Goal: Task Accomplishment & Management: Manage account settings

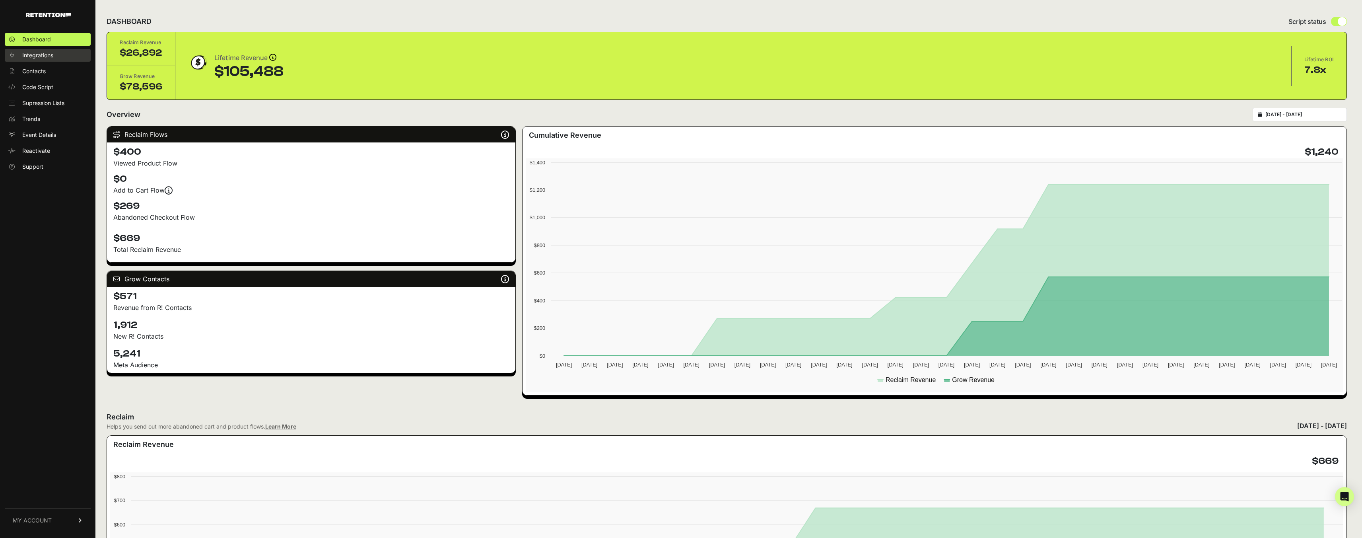
click at [51, 56] on span "Integrations" at bounding box center [37, 55] width 31 height 8
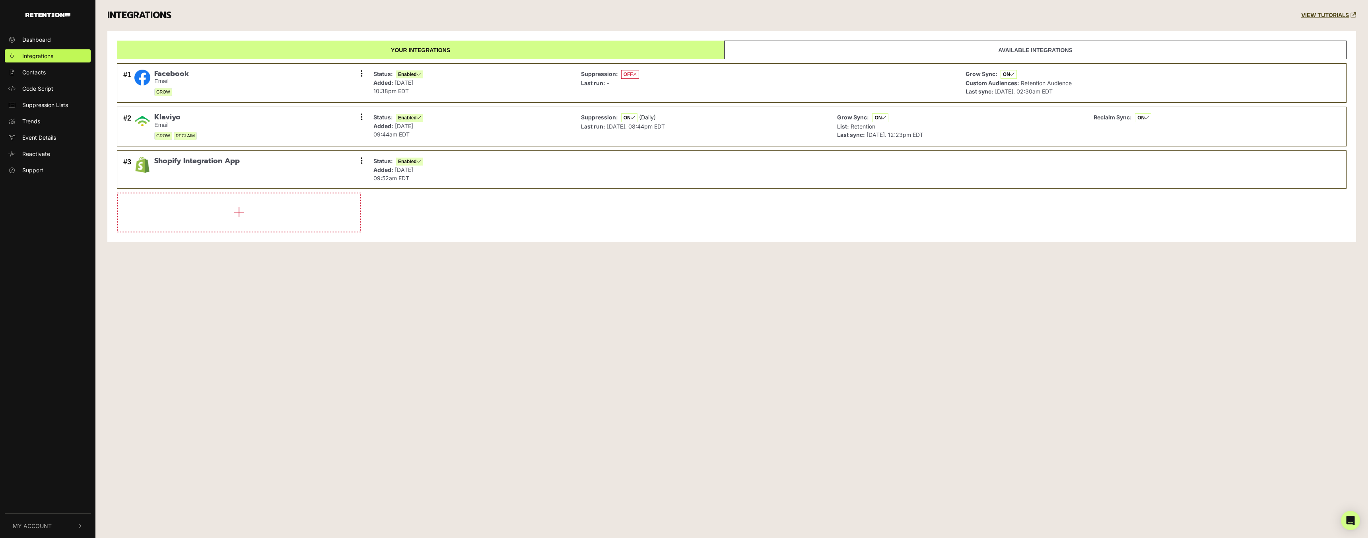
click at [26, 531] on button "My Account" at bounding box center [48, 525] width 86 height 24
click at [38, 440] on span "Account Details" at bounding box center [42, 441] width 41 height 8
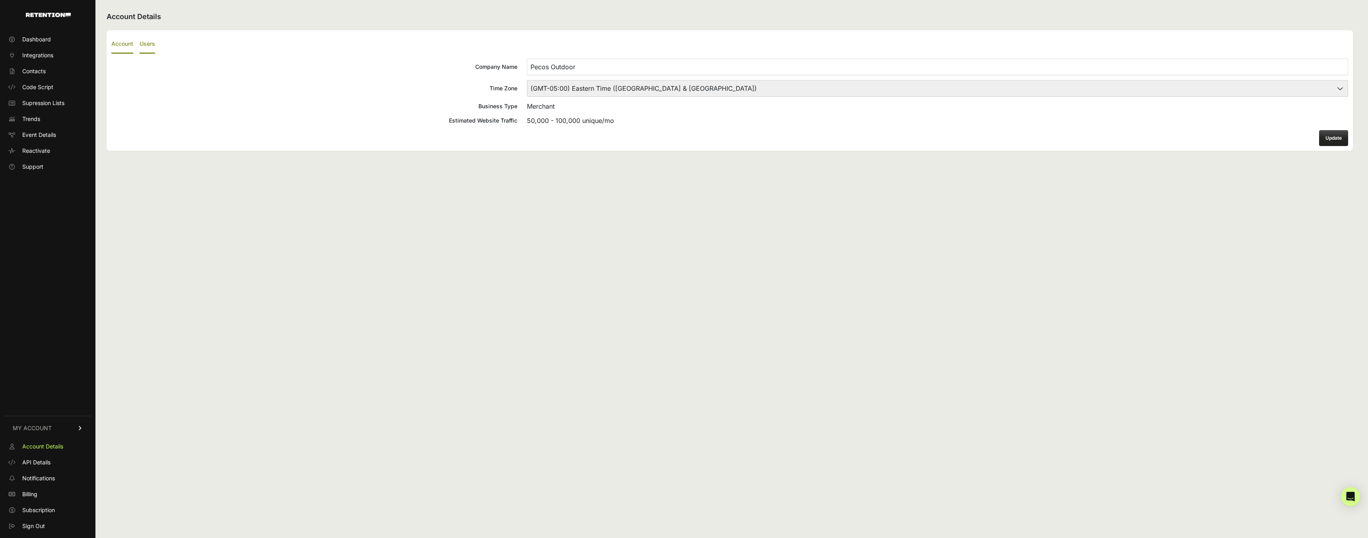
click at [150, 47] on label "Users" at bounding box center [148, 44] width 16 height 19
click at [0, 0] on input "Users" at bounding box center [0, 0] width 0 height 0
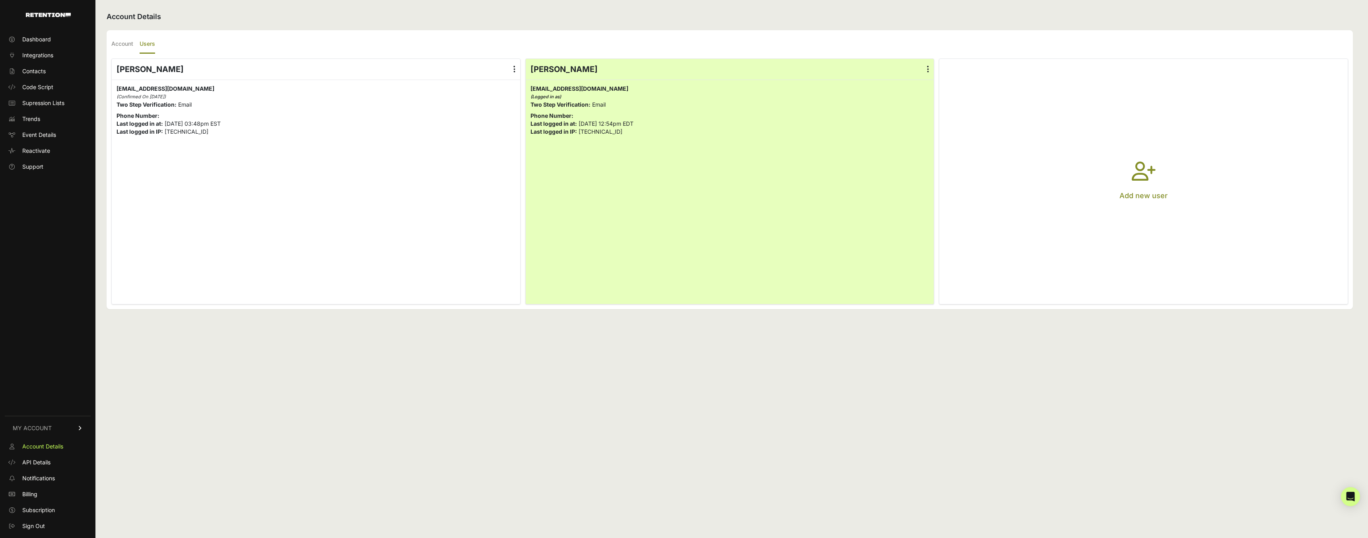
click at [1093, 164] on button "Add new user" at bounding box center [1143, 181] width 408 height 245
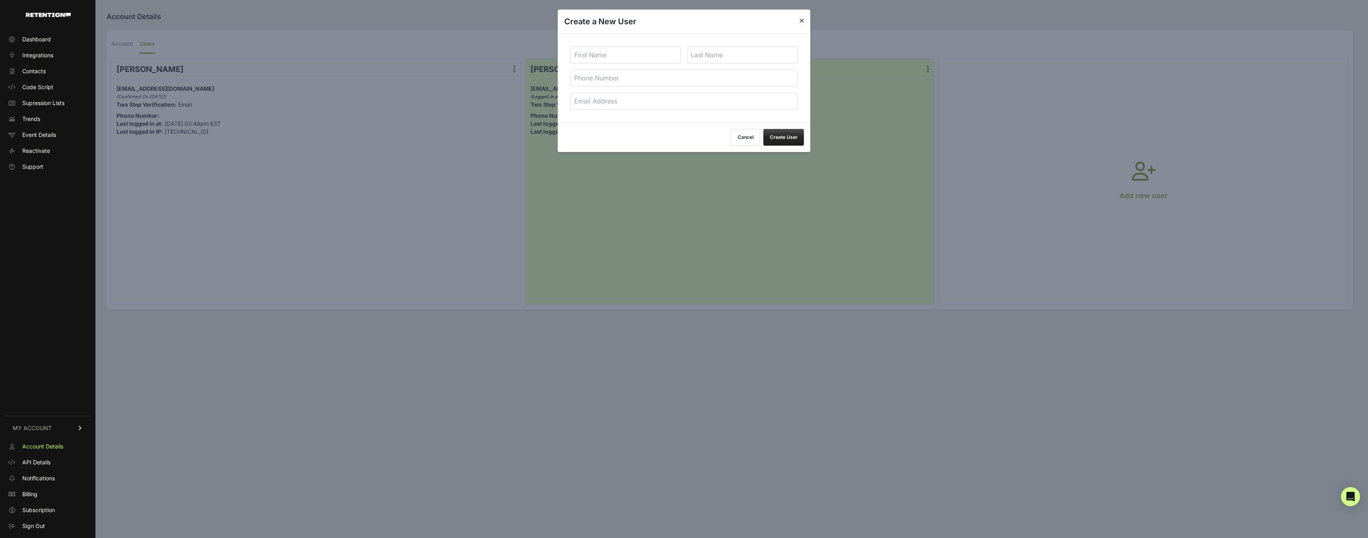
click at [605, 59] on input "text" at bounding box center [626, 55] width 111 height 17
click at [589, 100] on input "email" at bounding box center [684, 101] width 227 height 17
paste input "wes@tagstrategies.co"
type input "wes@tagstrategies.co"
click at [617, 56] on input "text" at bounding box center [626, 55] width 111 height 17
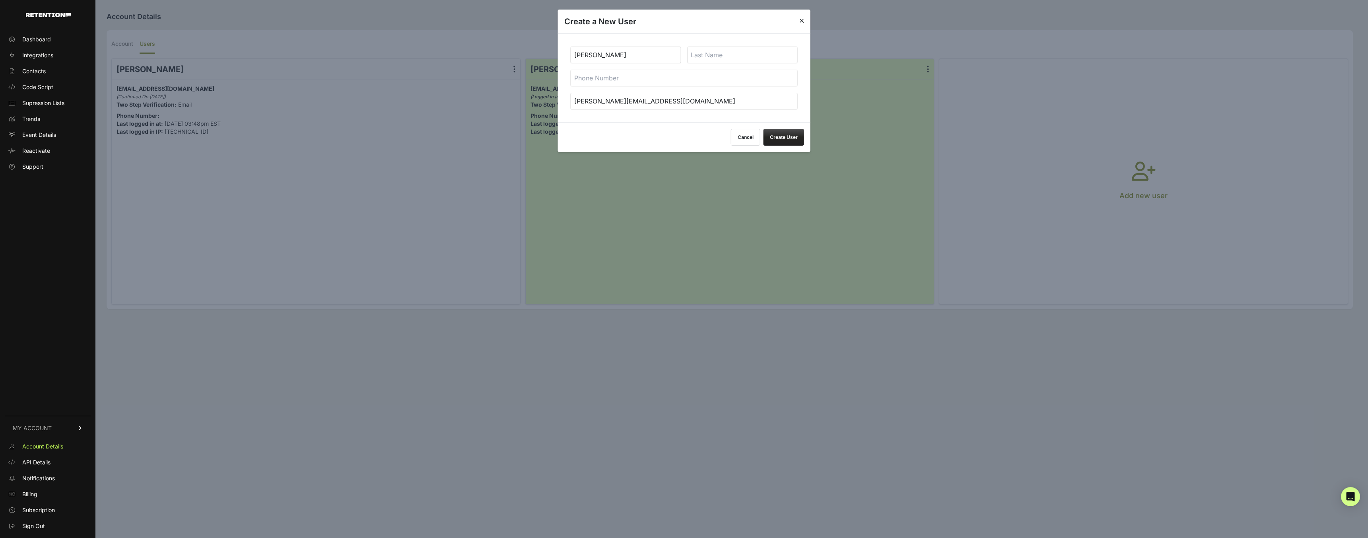
type input "Wes"
type input "Krol"
click at [784, 138] on button "Create User" at bounding box center [784, 137] width 41 height 17
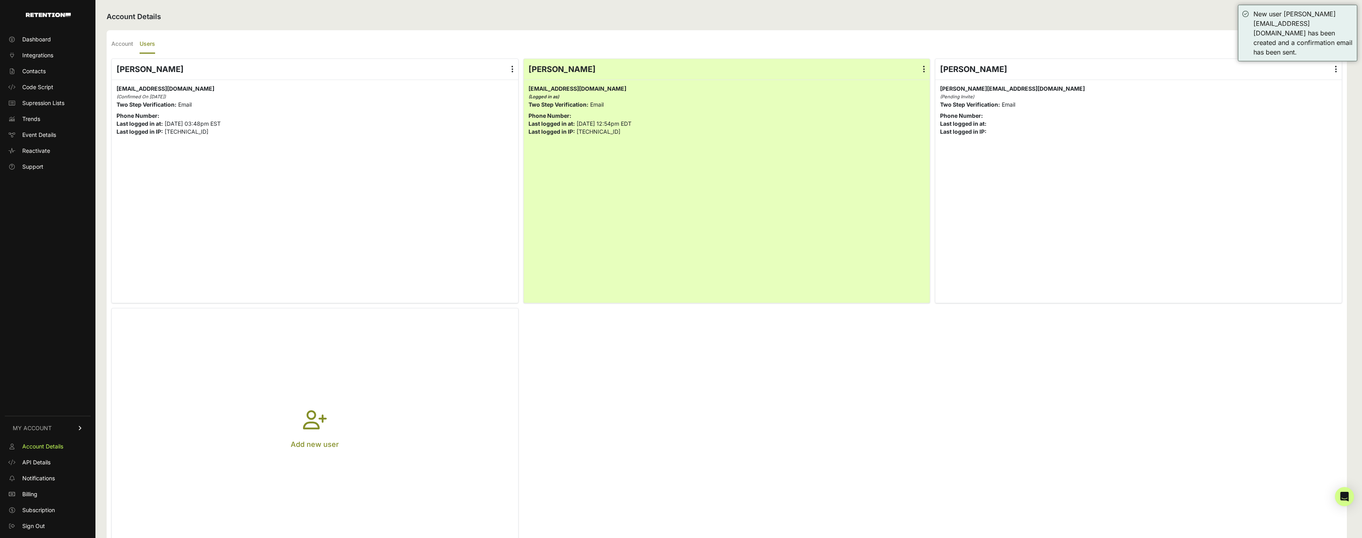
scroll to position [35, 0]
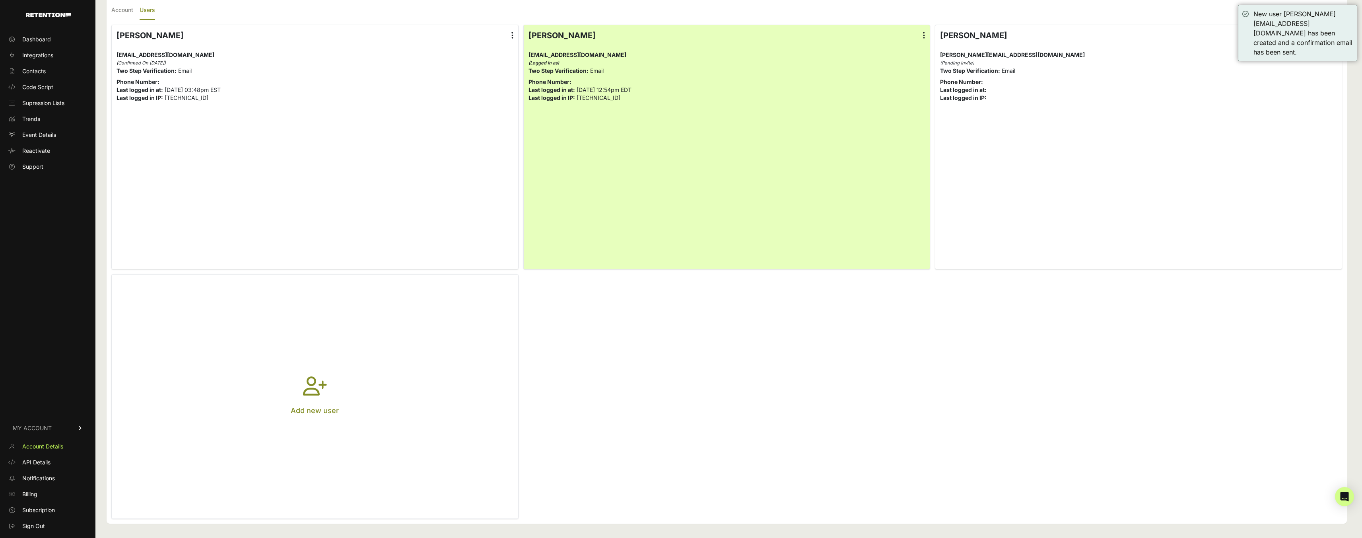
click at [294, 330] on button "Add new user" at bounding box center [315, 396] width 406 height 244
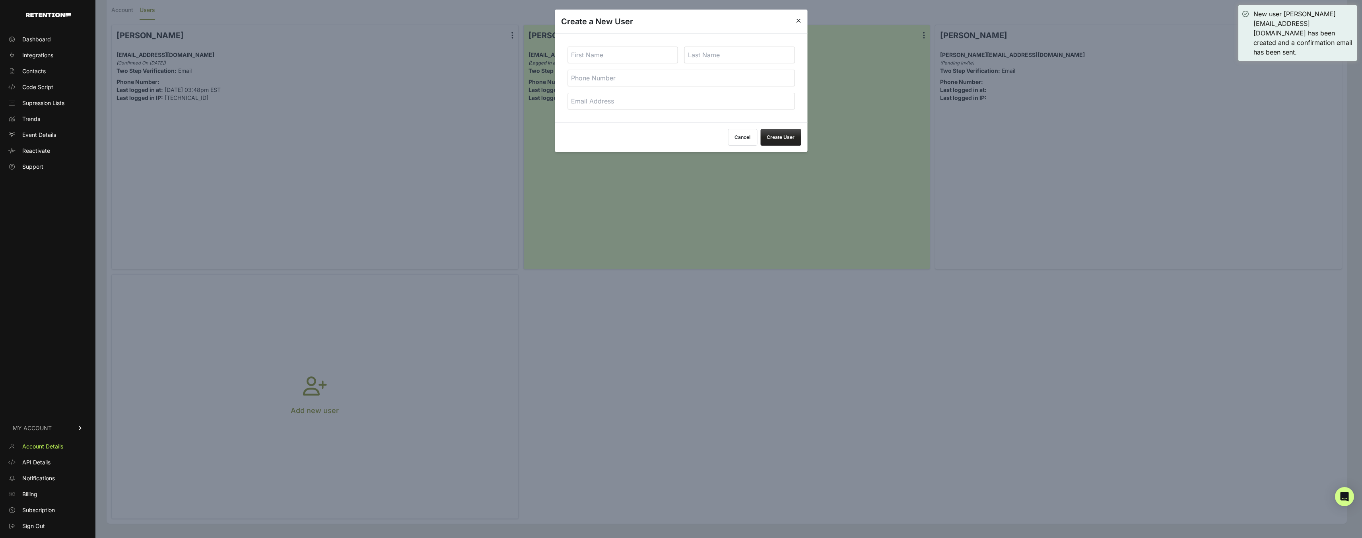
click at [618, 59] on input "text" at bounding box center [623, 55] width 111 height 17
type input "Woodham"
type input "Kemmer"
click at [634, 105] on input "email" at bounding box center [681, 101] width 227 height 17
paste input "[PERSON_NAME][EMAIL_ADDRESS][DOMAIN_NAME]"
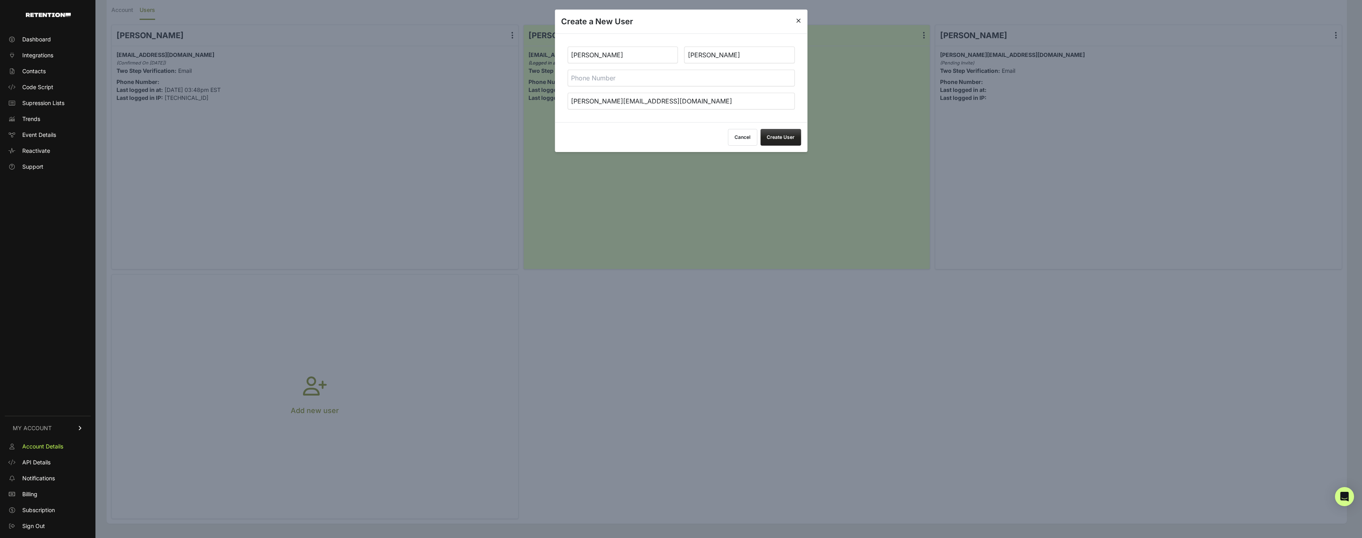
type input "[PERSON_NAME][EMAIL_ADDRESS][DOMAIN_NAME]"
click at [776, 136] on button "Create User" at bounding box center [780, 137] width 41 height 17
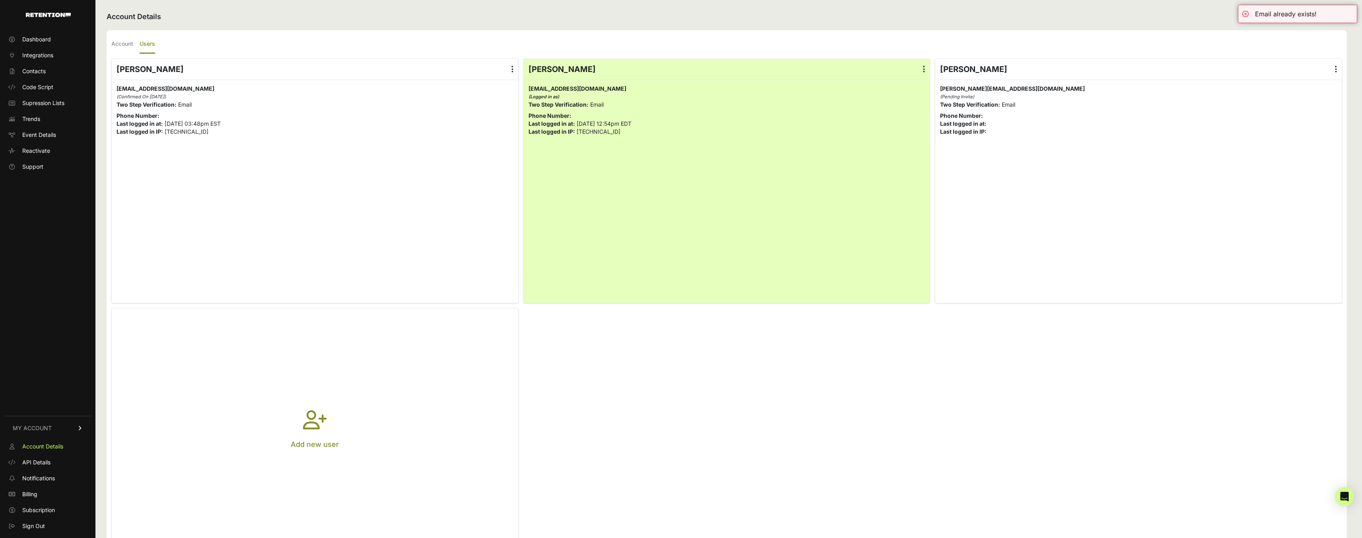
scroll to position [35, 0]
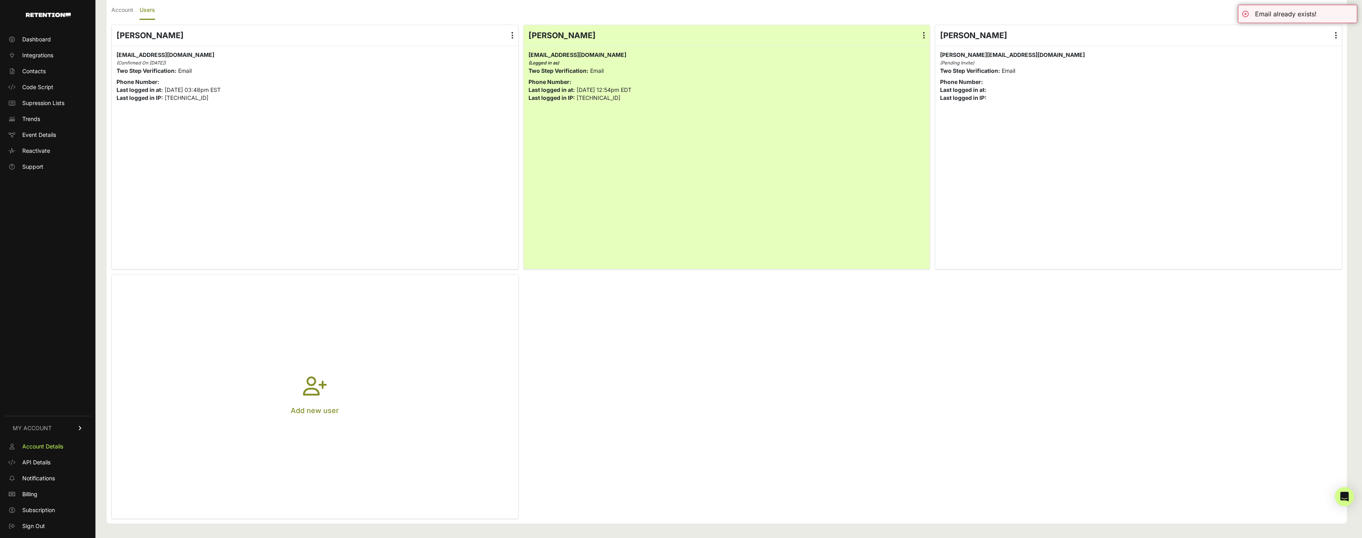
click at [356, 301] on button "Add new user" at bounding box center [315, 396] width 406 height 244
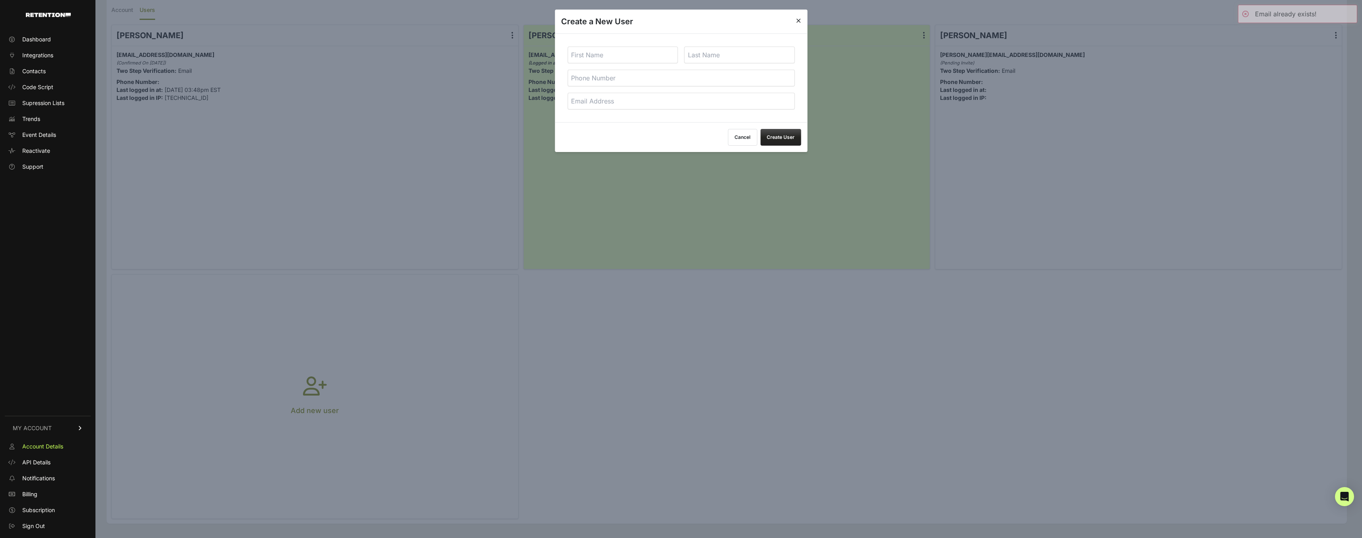
click at [626, 105] on input "email" at bounding box center [681, 101] width 227 height 17
paste input "woodham@tagstrategies.co"
type input "woodham@tagstrategies.co"
click at [637, 62] on input "text" at bounding box center [623, 55] width 111 height 17
type input "Woodham"
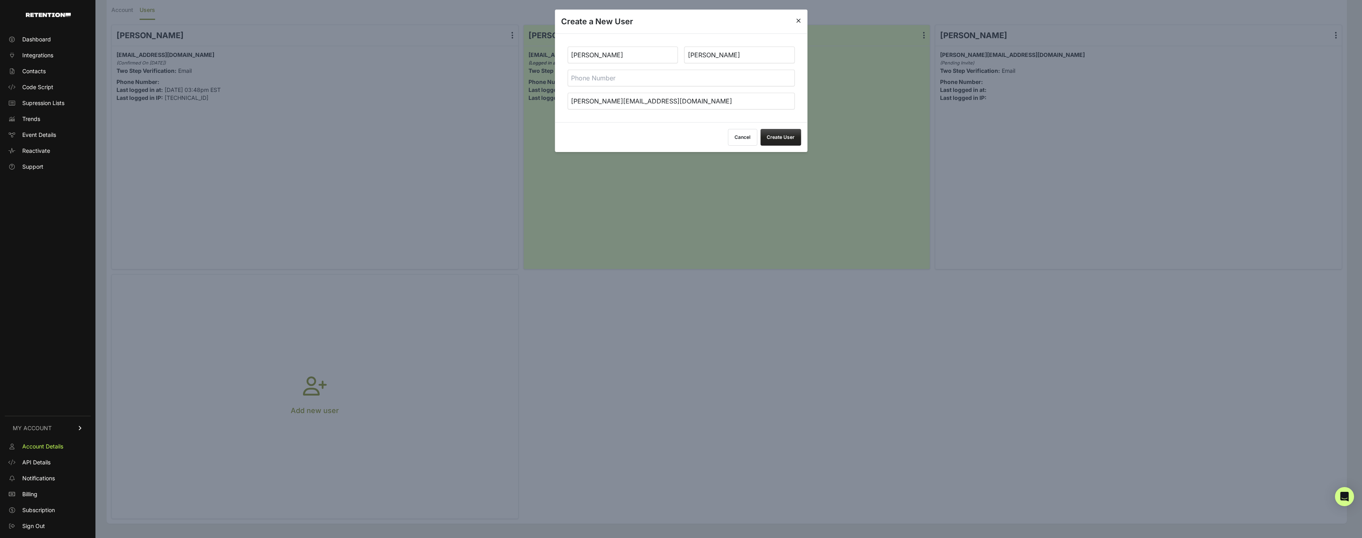
type input "Kemmer"
click at [780, 135] on button "Create User" at bounding box center [780, 137] width 41 height 17
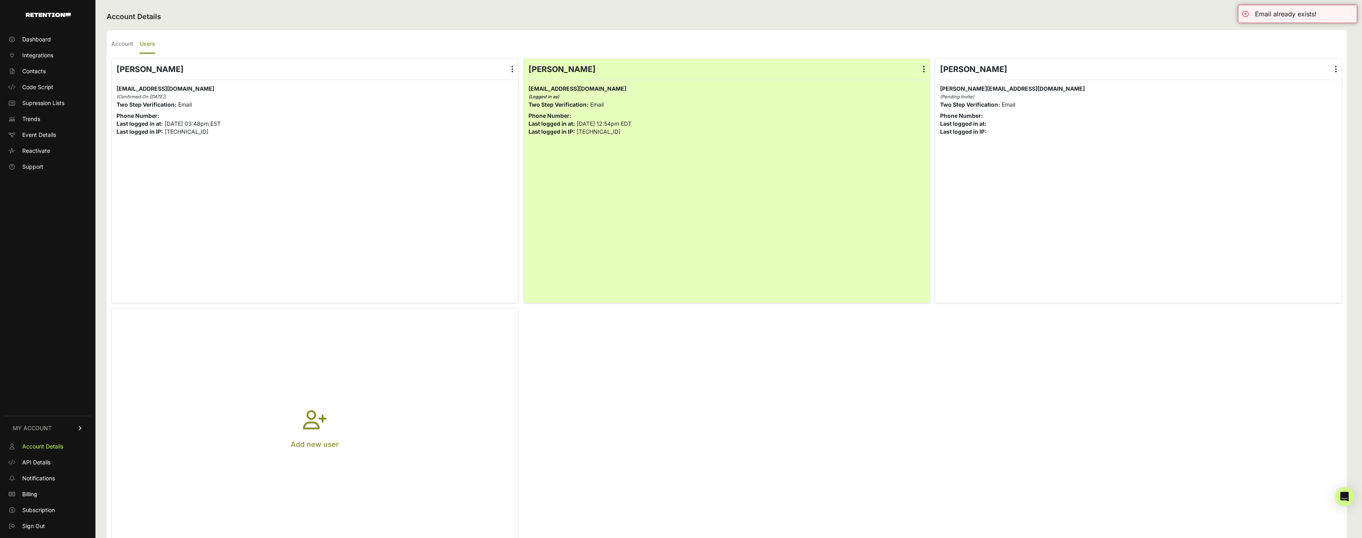
scroll to position [35, 0]
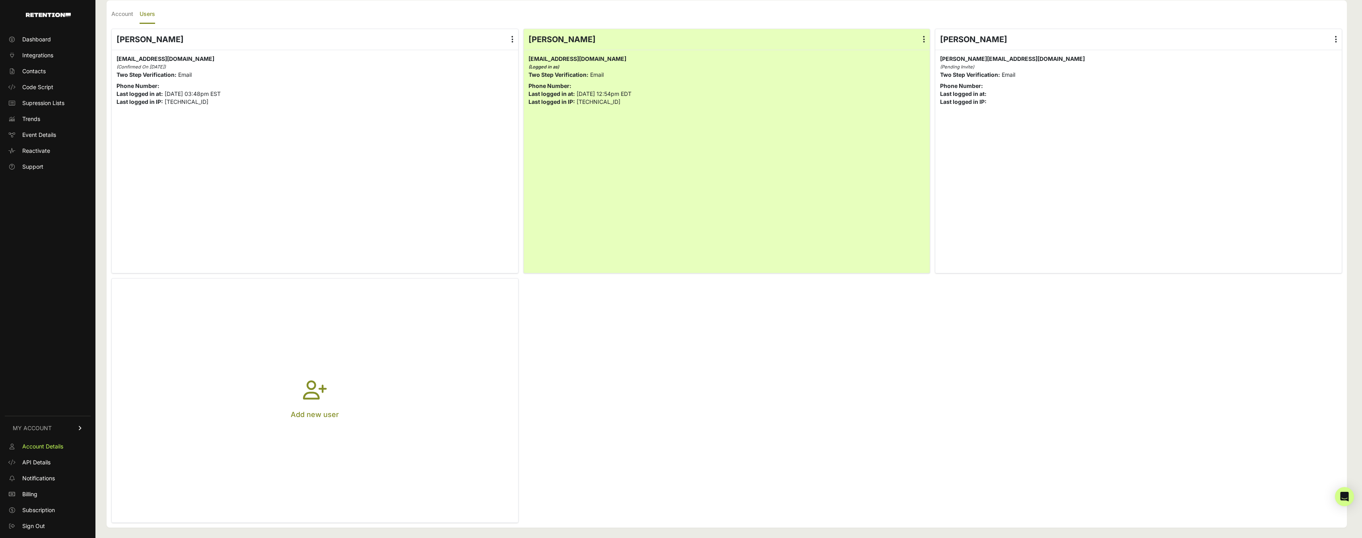
drag, startPoint x: 1011, startPoint y: 99, endPoint x: 1119, endPoint y: 57, distance: 116.5
click at [1011, 99] on p "Last logged in IP:" at bounding box center [1138, 102] width 397 height 8
click at [1336, 38] on label at bounding box center [1336, 39] width 12 height 21
click at [0, 0] on input "radio" at bounding box center [0, 0] width 0 height 0
click at [1321, 56] on link "Edit Details" at bounding box center [1313, 60] width 60 height 14
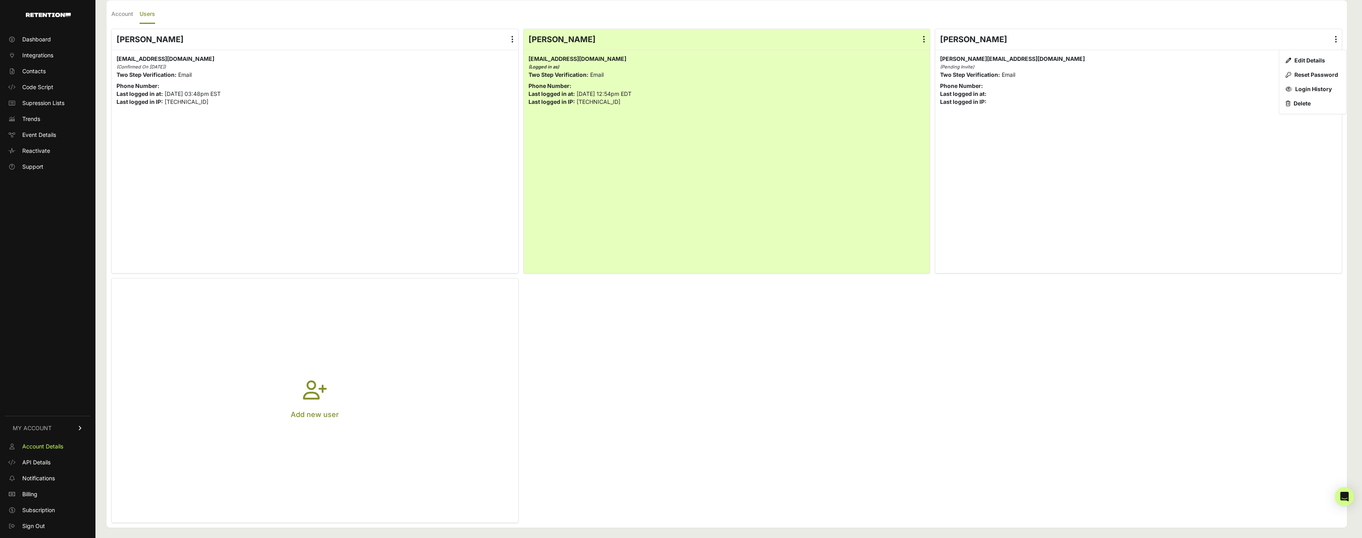
scroll to position [35, 0]
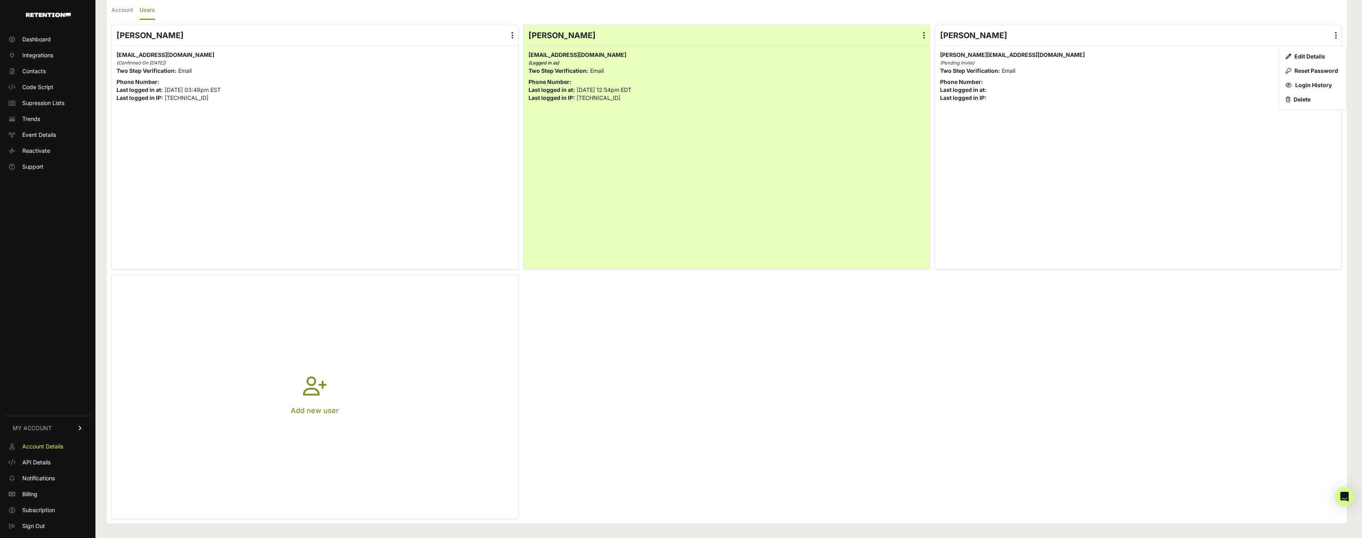
drag, startPoint x: 453, startPoint y: 320, endPoint x: 446, endPoint y: 321, distance: 7.2
click at [446, 321] on button "Add new user" at bounding box center [315, 396] width 406 height 244
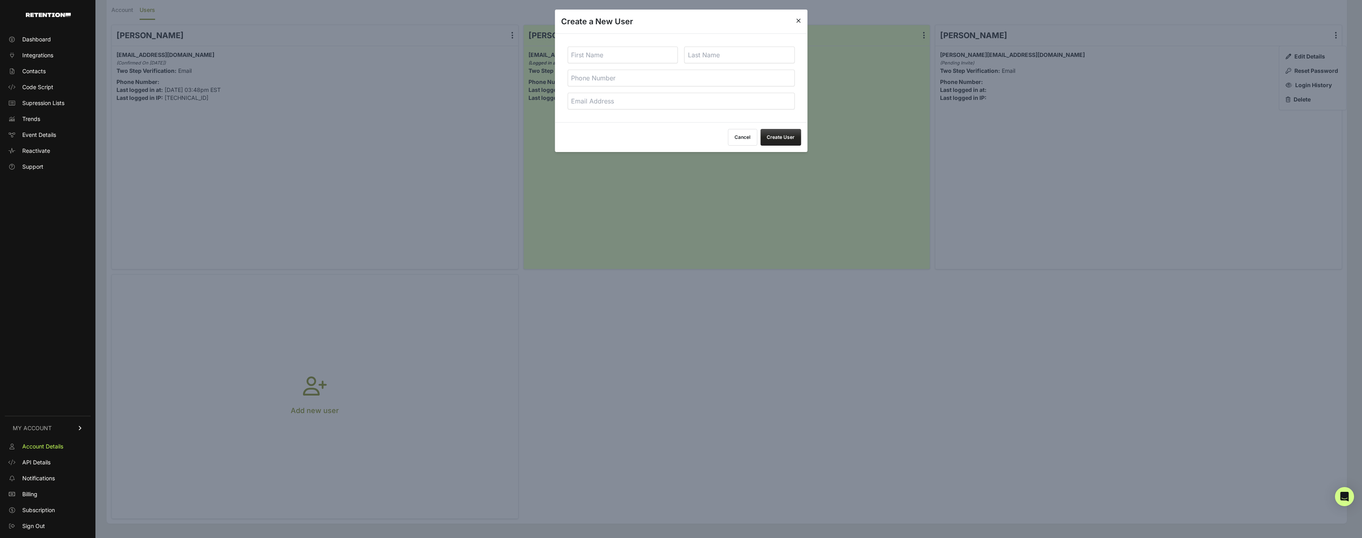
click at [592, 98] on input "email" at bounding box center [681, 101] width 227 height 17
paste input "mlenell@tagstrategies.co"
type input "mlenell@tagstrategies.co"
click at [601, 56] on input "text" at bounding box center [623, 55] width 111 height 17
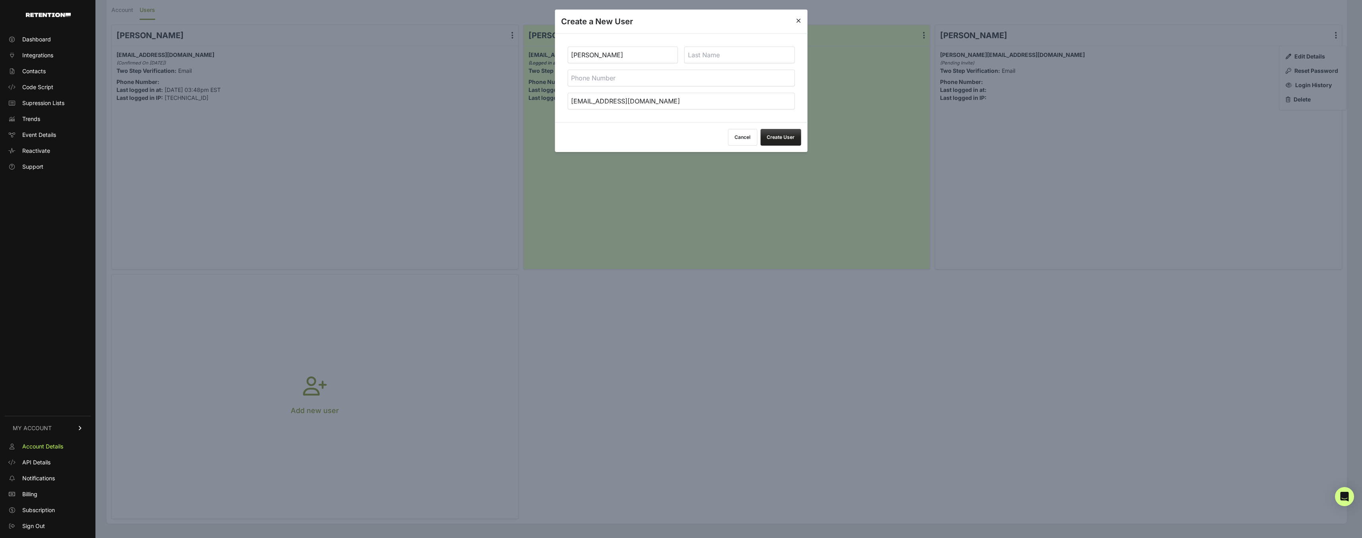
type input "Matt"
type input "Lenell"
click at [785, 138] on button "Create User" at bounding box center [780, 137] width 41 height 17
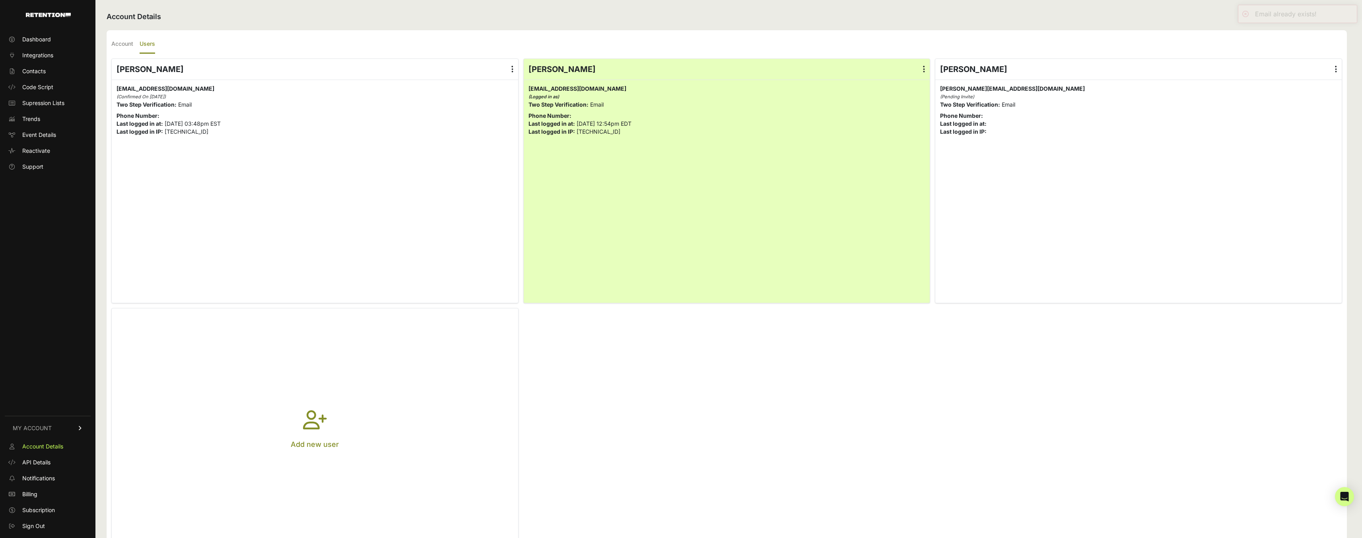
scroll to position [35, 0]
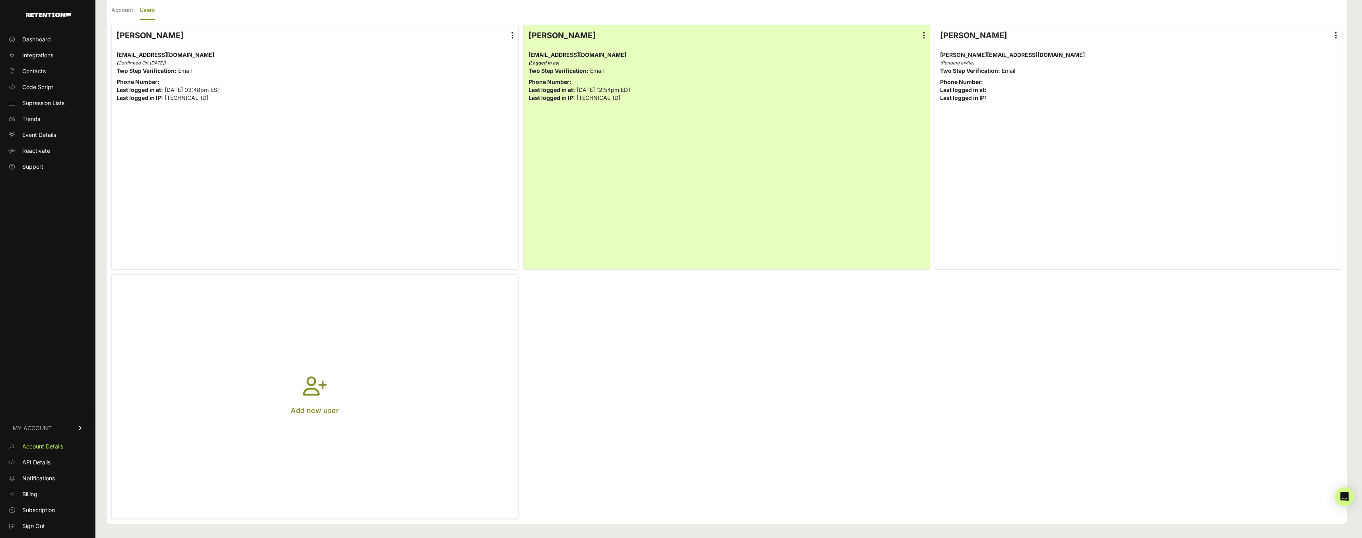
click at [415, 312] on button "Add new user" at bounding box center [315, 396] width 406 height 244
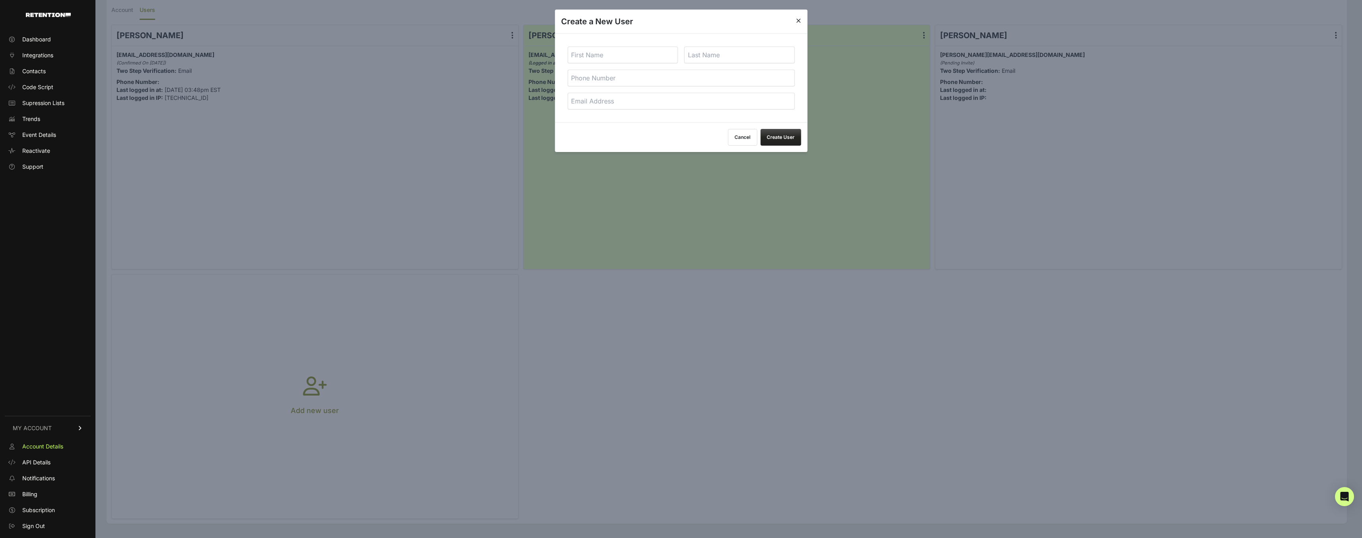
click at [749, 137] on button "Cancel" at bounding box center [742, 137] width 29 height 17
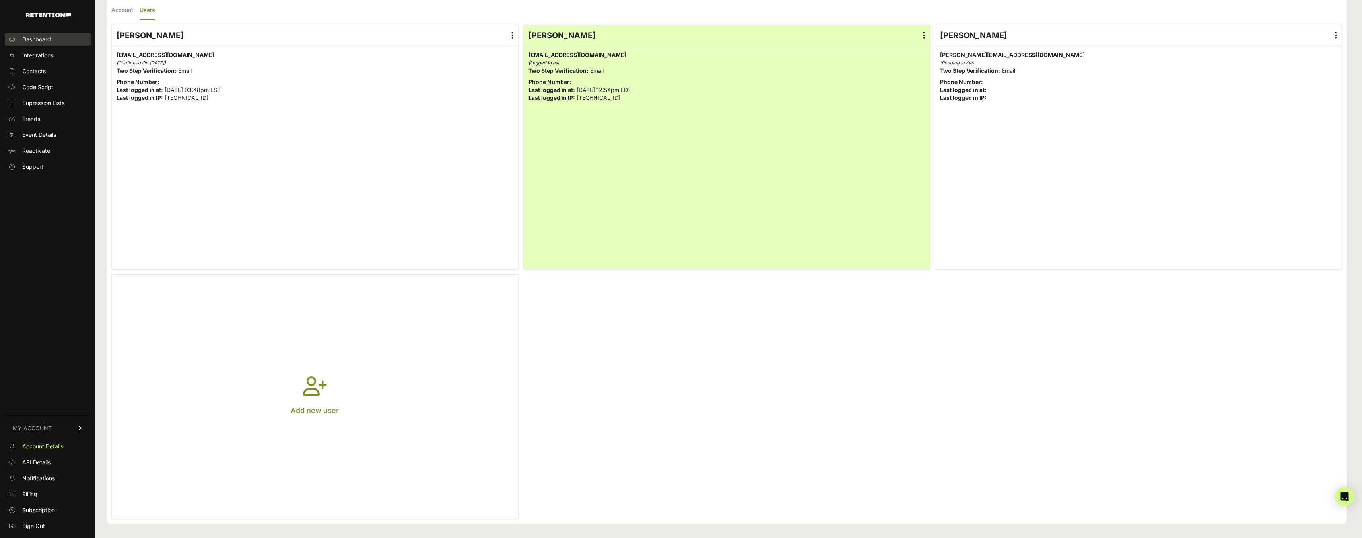
click at [22, 36] on span "Dashboard" at bounding box center [36, 39] width 29 height 8
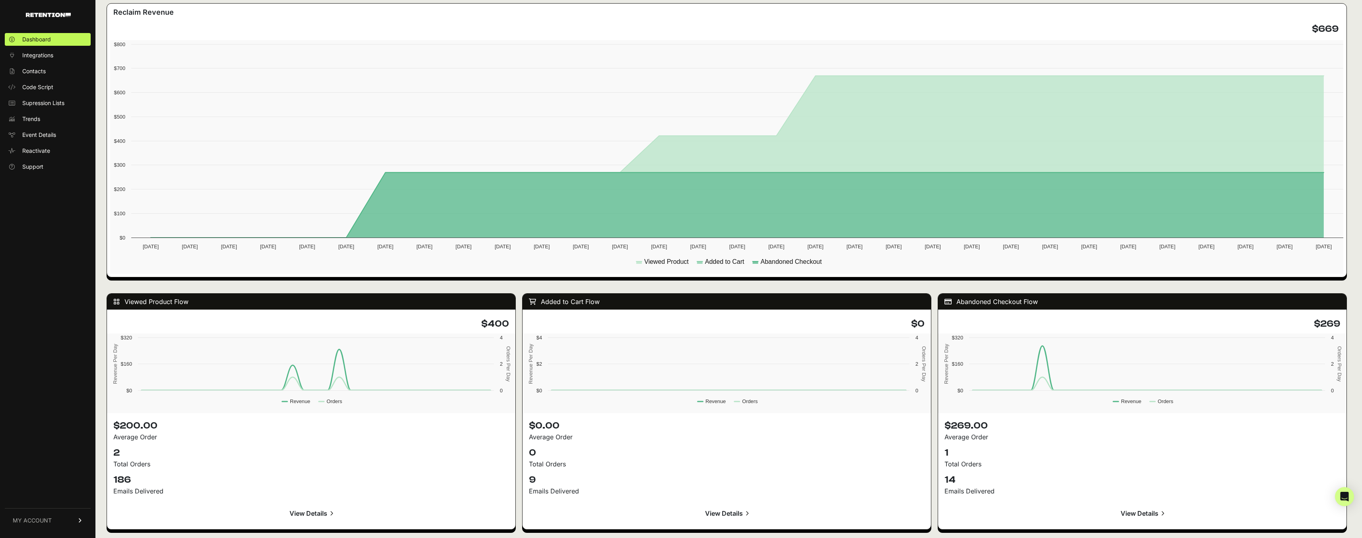
scroll to position [699, 0]
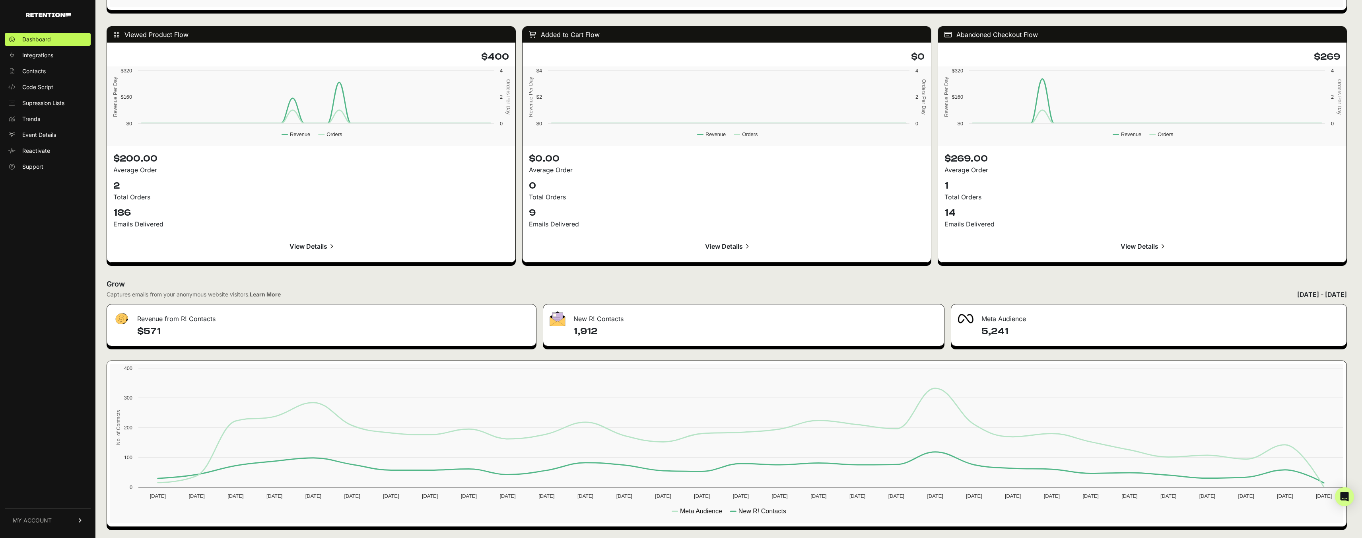
click at [43, 524] on link "MY ACCOUNT" at bounding box center [48, 520] width 86 height 24
click at [37, 442] on span "Account Details" at bounding box center [42, 446] width 41 height 8
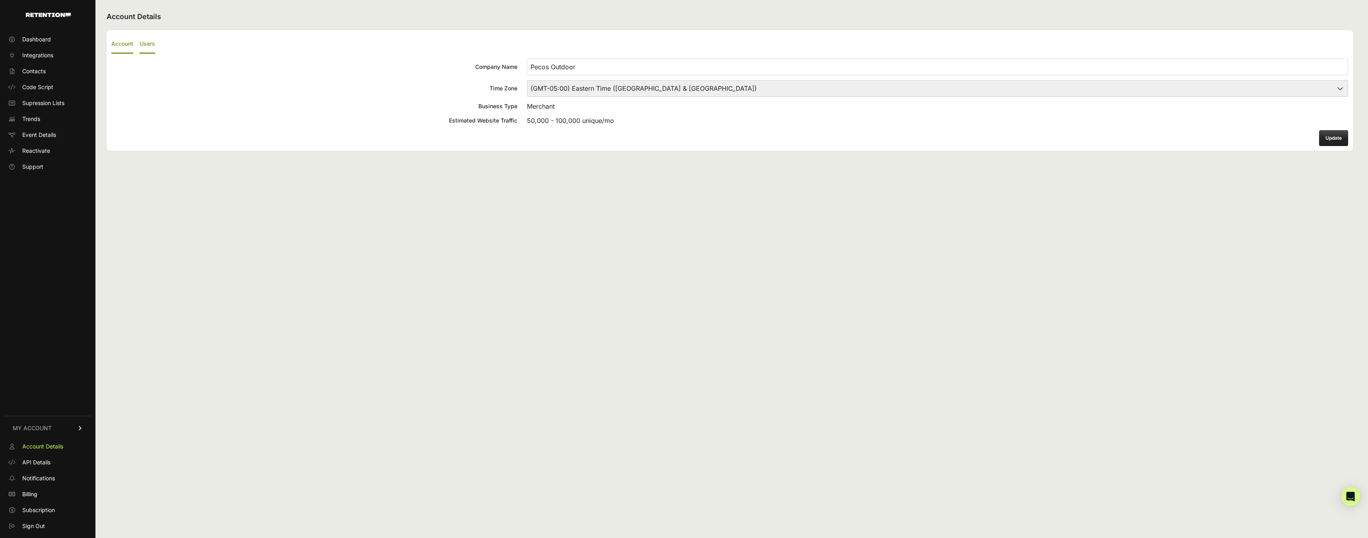
click at [150, 45] on label "Users" at bounding box center [148, 44] width 16 height 19
click at [0, 0] on input "Users" at bounding box center [0, 0] width 0 height 0
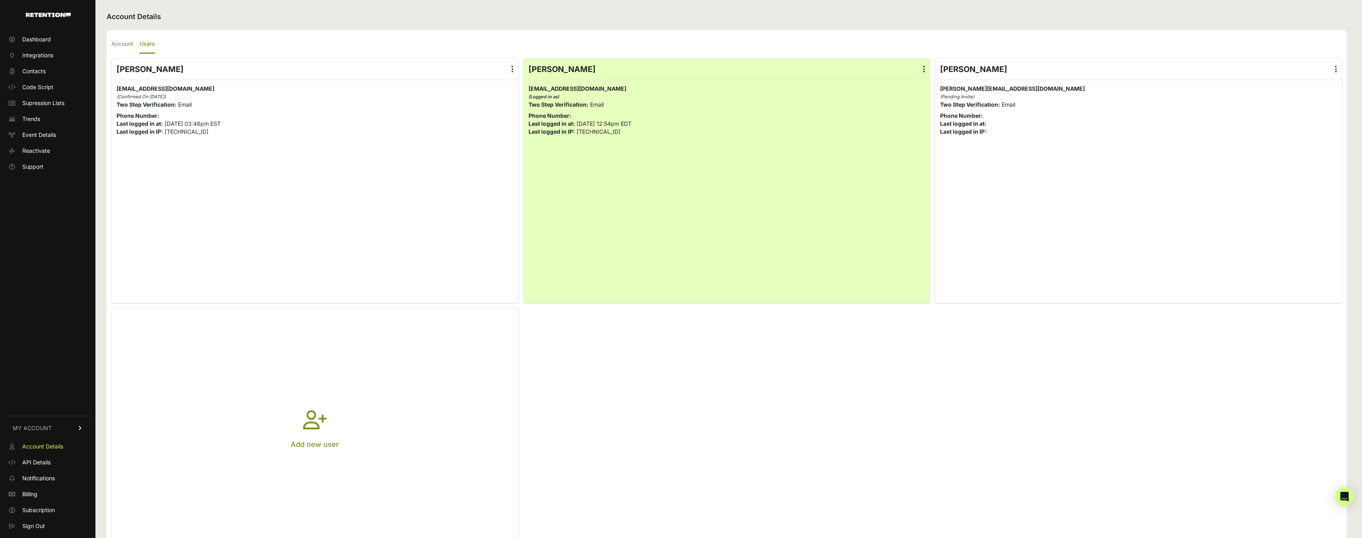
click at [430, 350] on button "Add new user" at bounding box center [315, 430] width 406 height 244
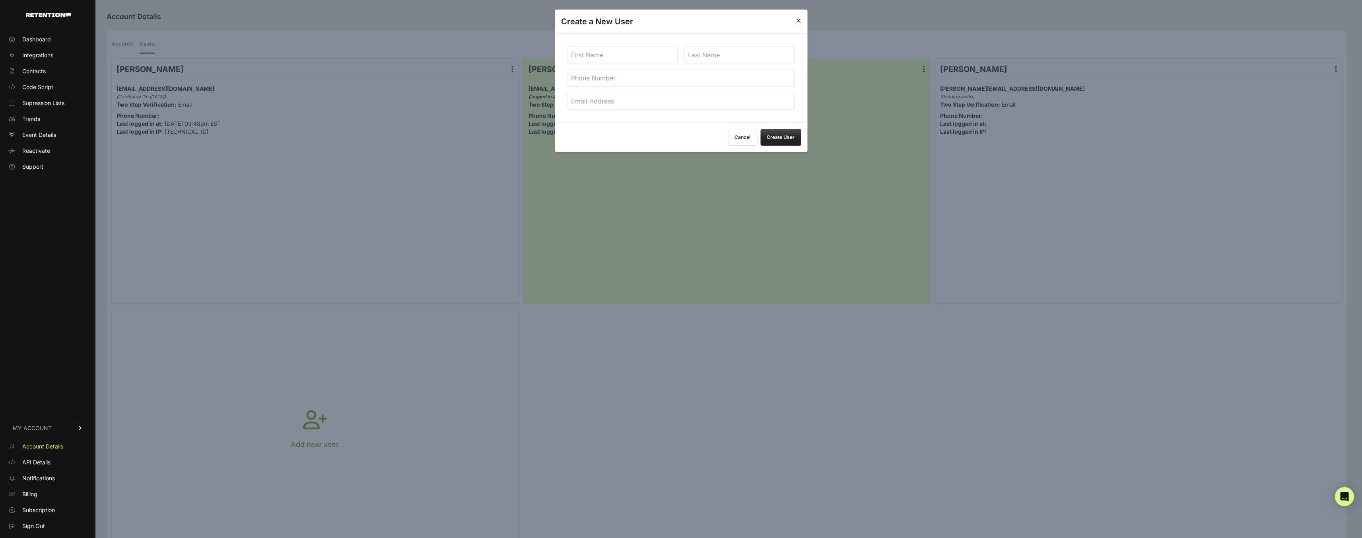
click at [598, 105] on input "email" at bounding box center [681, 101] width 227 height 17
paste input "mlenell@tagstrategies.co"
type input "mlenell@tagstrategies.co"
click at [613, 59] on input "text" at bounding box center [623, 55] width 111 height 17
type input "Matt"
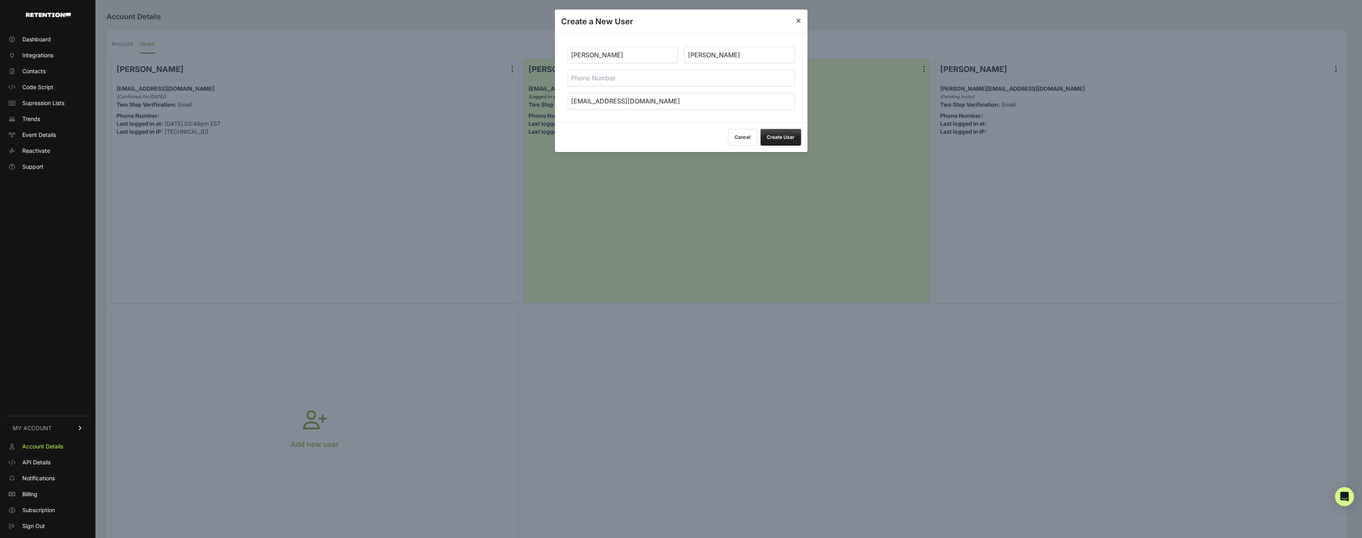
type input "Lenell"
click at [786, 136] on button "Create User" at bounding box center [780, 137] width 41 height 17
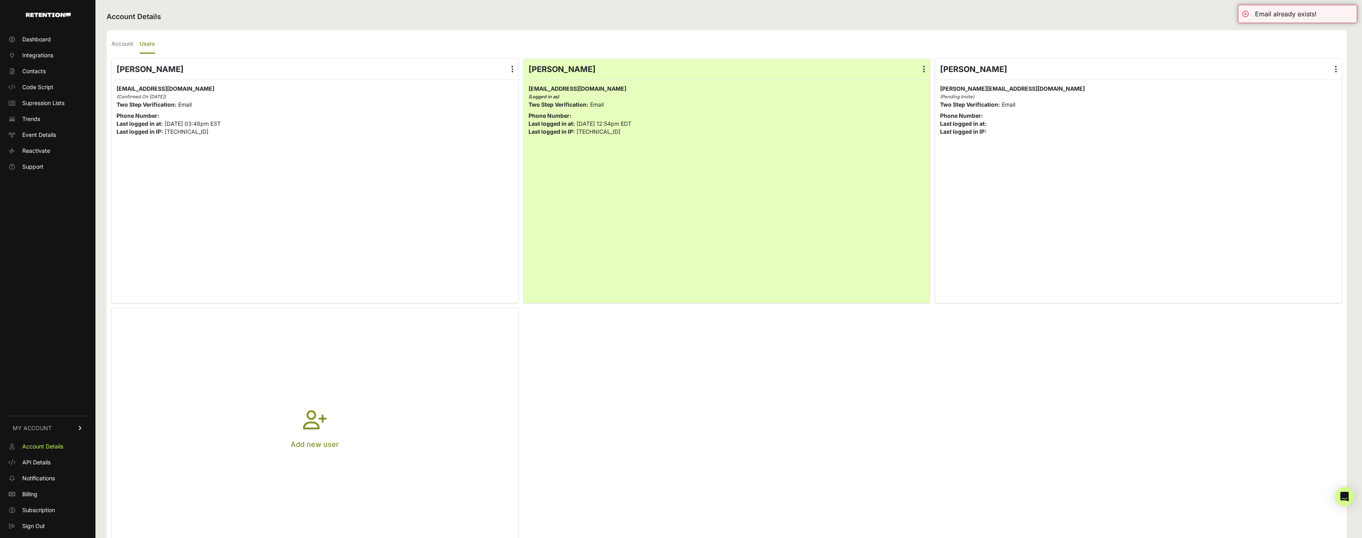
click at [513, 66] on icon at bounding box center [513, 69] width 2 height 8
click at [0, 0] on input "radio" at bounding box center [0, 0] width 0 height 0
click at [489, 130] on link "Delete" at bounding box center [489, 133] width 60 height 14
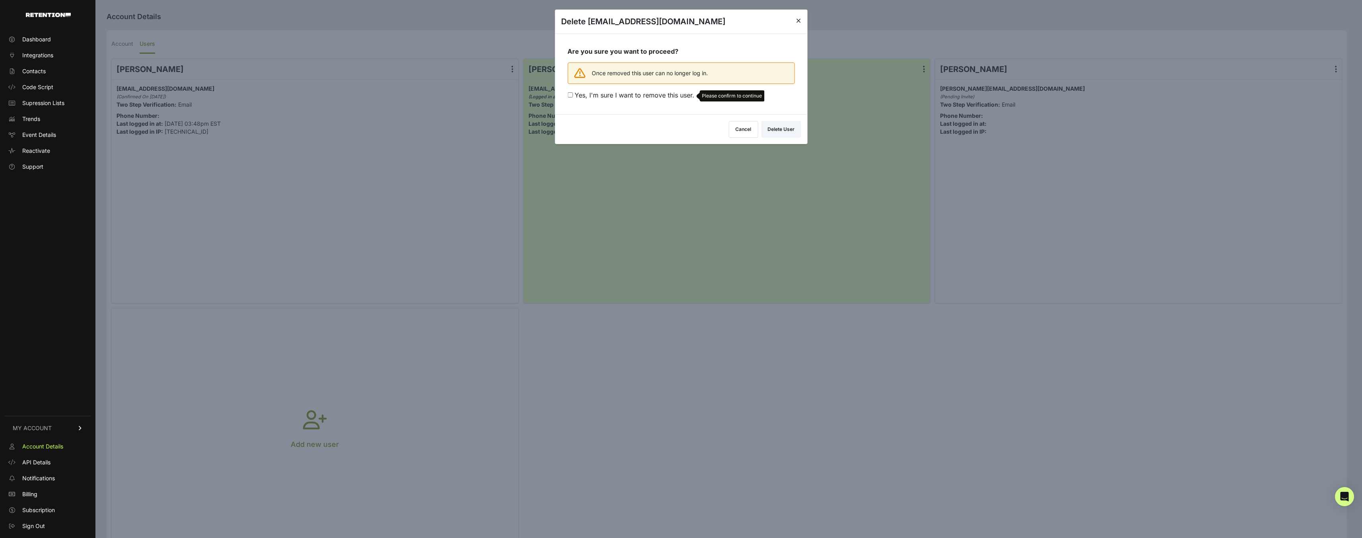
click at [581, 96] on span "Yes, I'm sure I want to remove this user." at bounding box center [635, 95] width 120 height 8
click at [573, 96] on input "Yes, I'm sure I want to remove this user. Please confirm to continue" at bounding box center [570, 94] width 5 height 5
checkbox input "true"
click at [786, 124] on button "Delete User" at bounding box center [781, 127] width 40 height 17
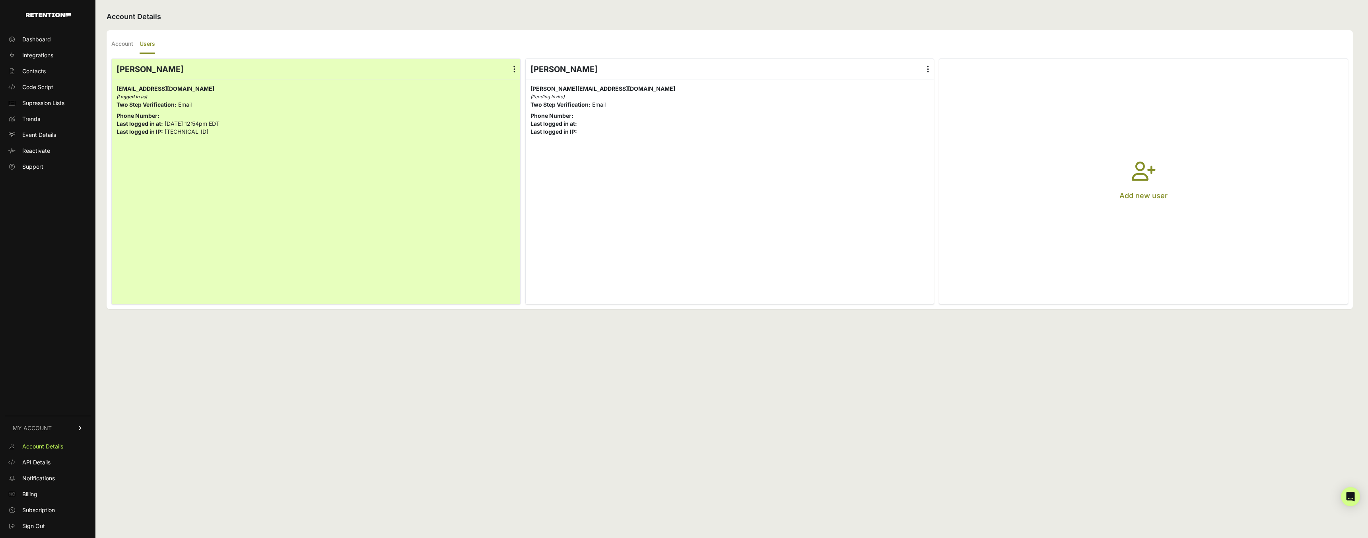
click at [917, 137] on div "wes@tagstrategies.co wes@tagstrategies.co (Pending Invite) Two Step Verificatio…" at bounding box center [730, 110] width 408 height 61
click at [972, 137] on button "Add new user" at bounding box center [1143, 181] width 408 height 245
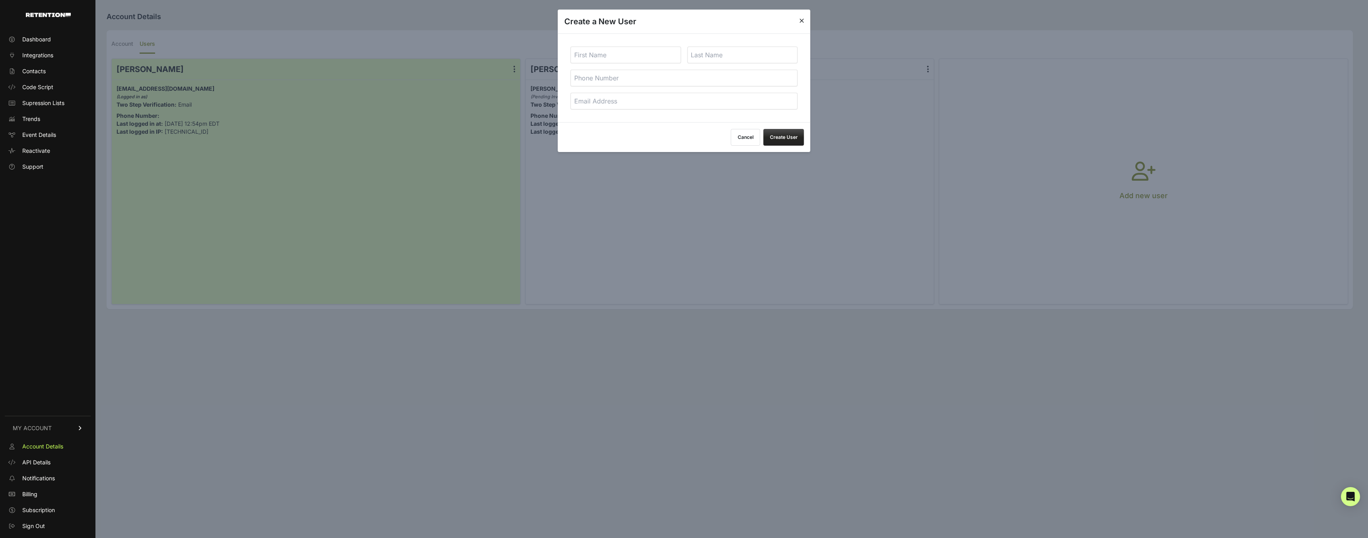
click at [608, 103] on input "email" at bounding box center [684, 101] width 227 height 17
paste input "mlenell@tagstrategies.co"
type input "mlenell@tagstrategies.co"
click at [617, 57] on input "text" at bounding box center [626, 55] width 111 height 17
type input "Matt"
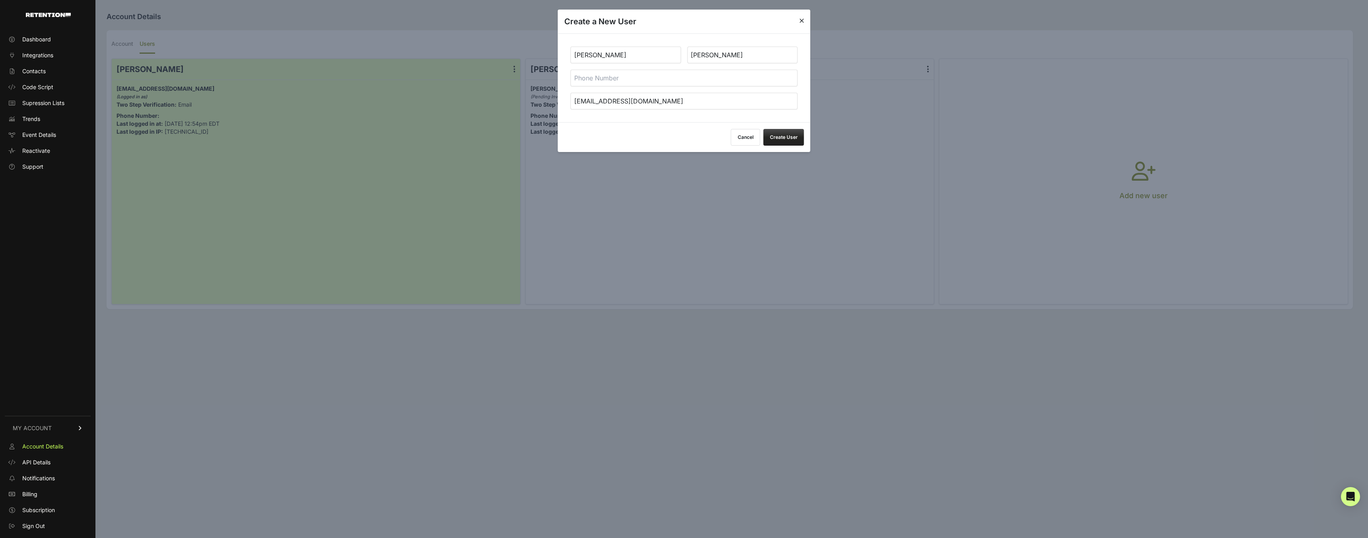
type input "Lenell"
click at [801, 139] on button "Create User" at bounding box center [784, 137] width 41 height 17
